Goal: Information Seeking & Learning: Check status

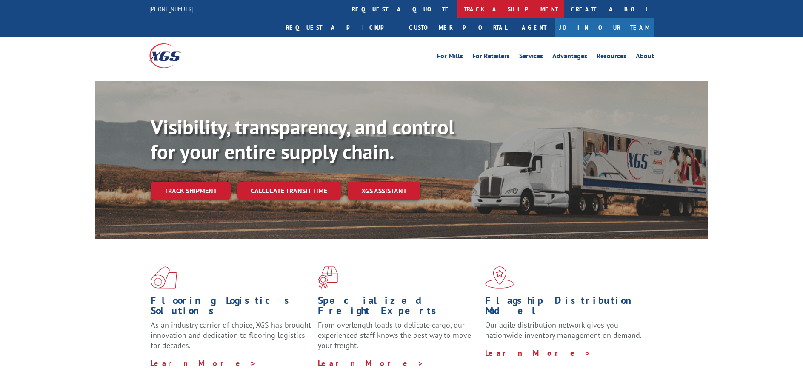
click at [458, 9] on link "track a shipment" at bounding box center [511, 9] width 107 height 18
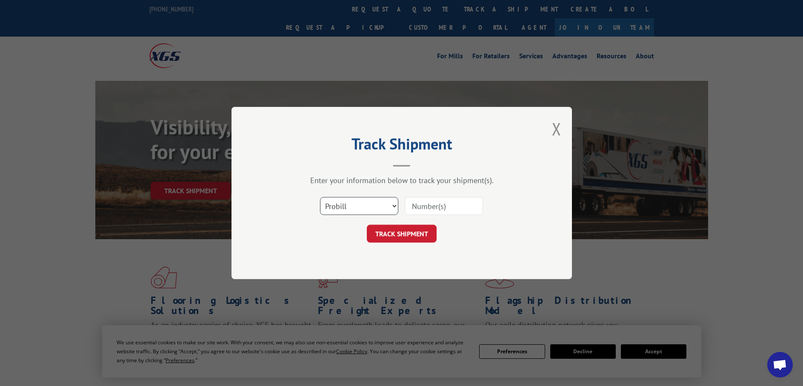
click at [393, 206] on select "Select category... Probill BOL PO" at bounding box center [359, 206] width 78 height 18
select select "bol"
click at [320, 197] on select "Select category... Probill BOL PO" at bounding box center [359, 206] width 78 height 18
click at [447, 206] on input at bounding box center [444, 206] width 78 height 18
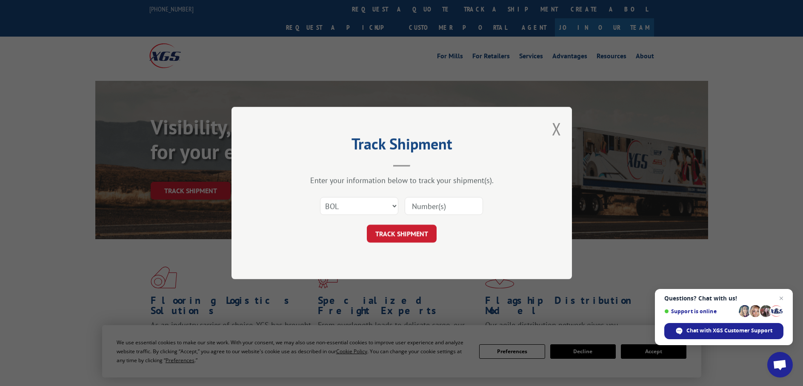
drag, startPoint x: 448, startPoint y: 205, endPoint x: 422, endPoint y: 202, distance: 27.0
click at [448, 205] on input at bounding box center [444, 206] width 78 height 18
click at [417, 206] on input at bounding box center [444, 206] width 78 height 18
click at [436, 205] on input at bounding box center [444, 206] width 78 height 18
type input "7071271"
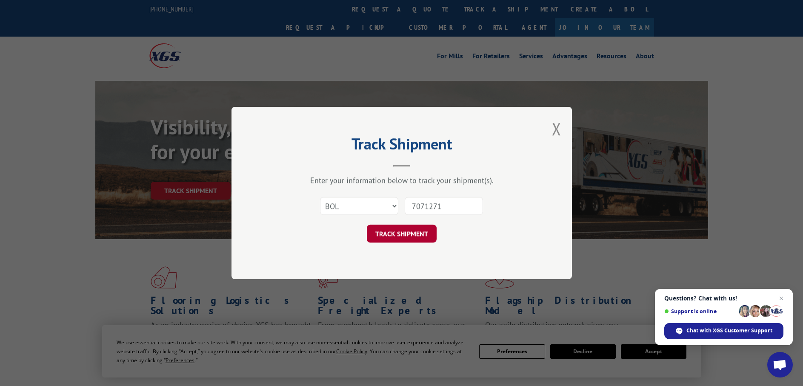
click at [416, 237] on button "TRACK SHIPMENT" at bounding box center [402, 234] width 70 height 18
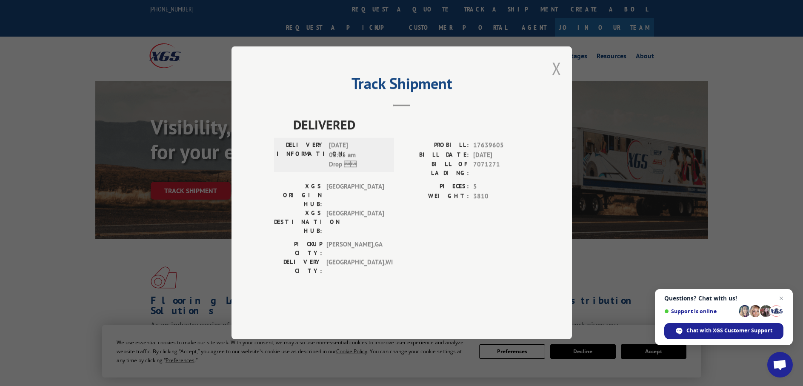
click at [559, 80] on button "Close modal" at bounding box center [556, 68] width 9 height 23
